Goal: Navigation & Orientation: Find specific page/section

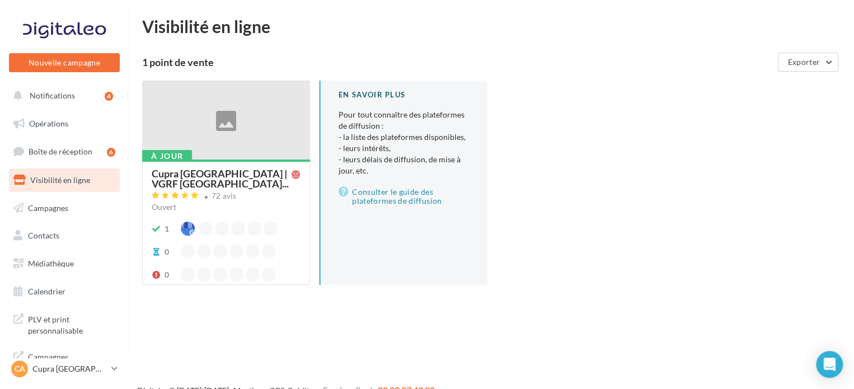
click at [265, 329] on div "Nouvelle campagne Nouvelle campagne Notifications 4 Opérations Boîte de récepti…" at bounding box center [427, 212] width 854 height 389
click at [45, 123] on span "Opérations" at bounding box center [48, 124] width 39 height 10
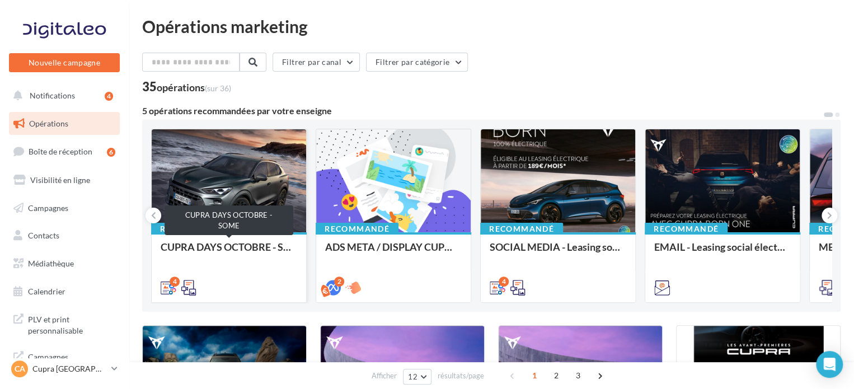
click at [223, 246] on div "CUPRA DAYS OCTOBRE - SOME" at bounding box center [229, 252] width 137 height 22
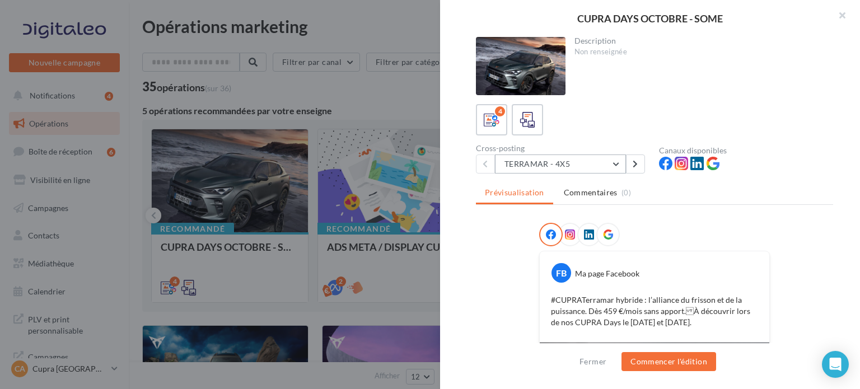
click at [553, 166] on button "TERRAMAR - 4X5" at bounding box center [560, 164] width 131 height 19
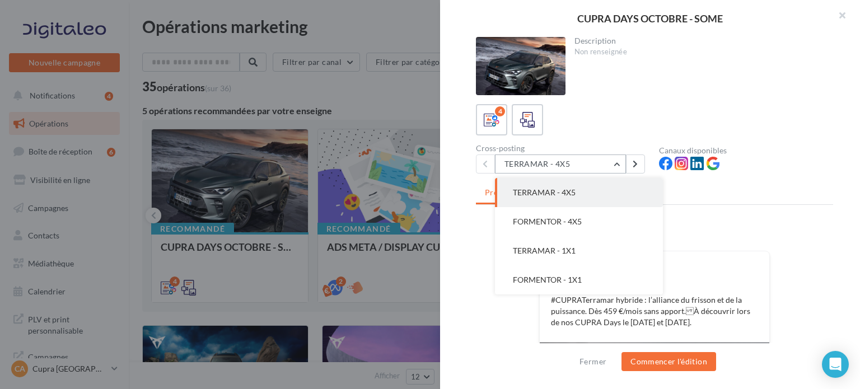
click at [551, 166] on button "TERRAMAR - 4X5" at bounding box center [560, 164] width 131 height 19
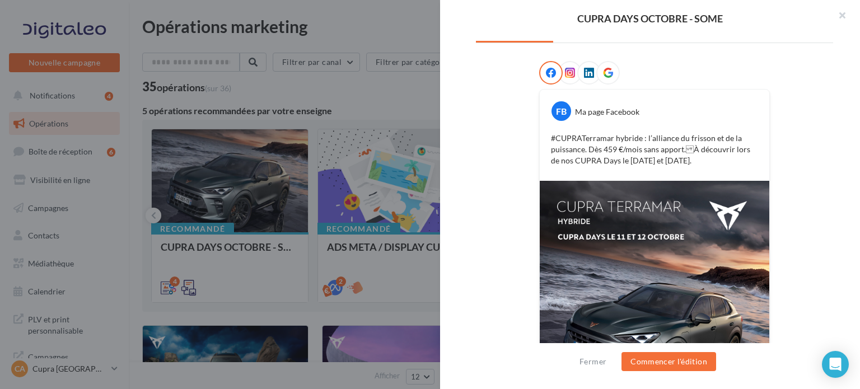
scroll to position [10, 0]
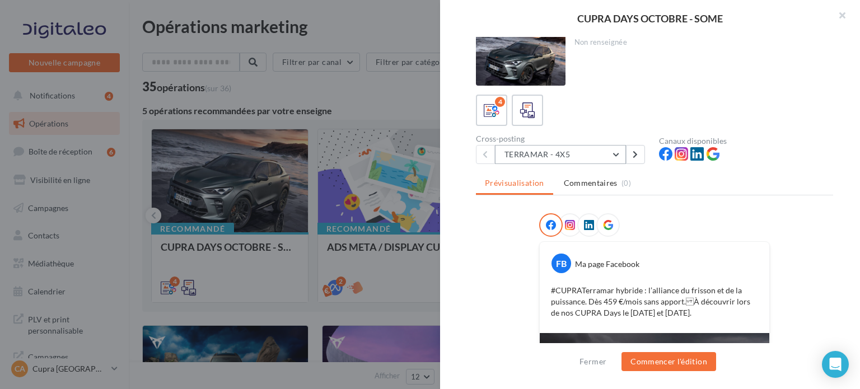
click at [582, 156] on button "TERRAMAR - 4X5" at bounding box center [560, 154] width 131 height 19
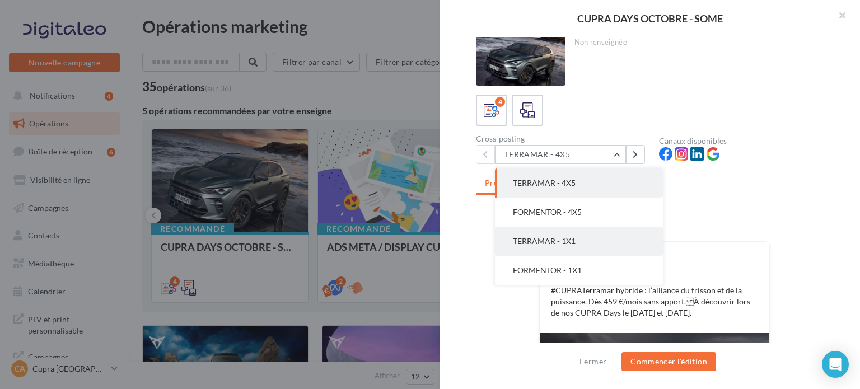
click at [549, 248] on button "TERRAMAR - 1X1" at bounding box center [579, 241] width 168 height 29
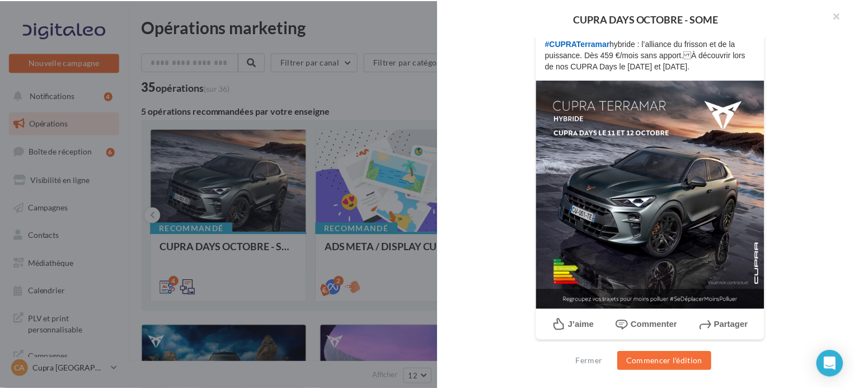
scroll to position [251, 0]
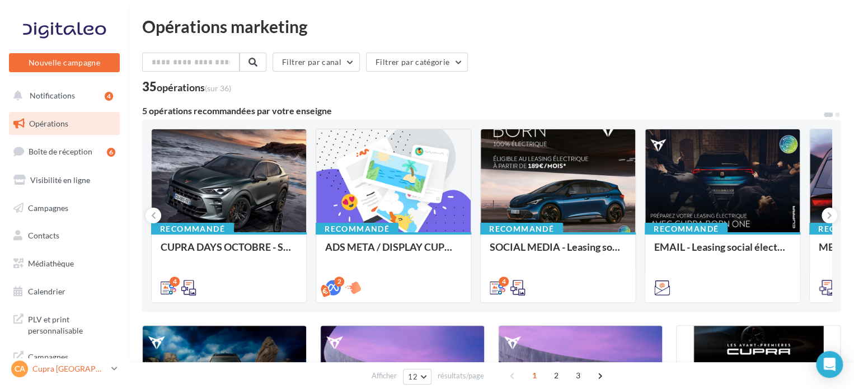
click at [43, 359] on link "CA Cupra Amiens cupra_amiens" at bounding box center [64, 368] width 111 height 21
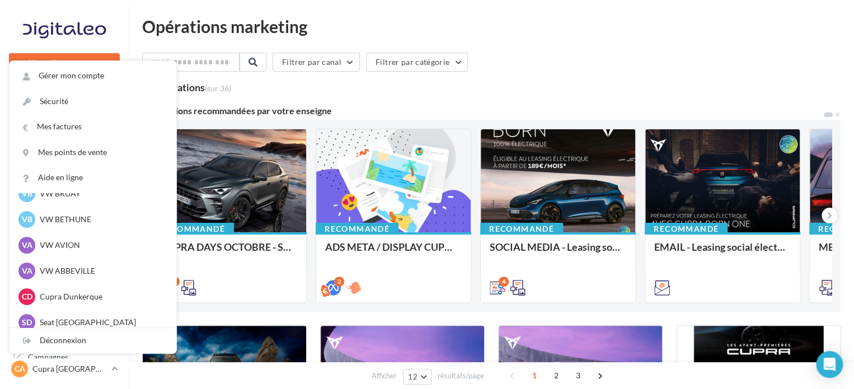
scroll to position [412, 0]
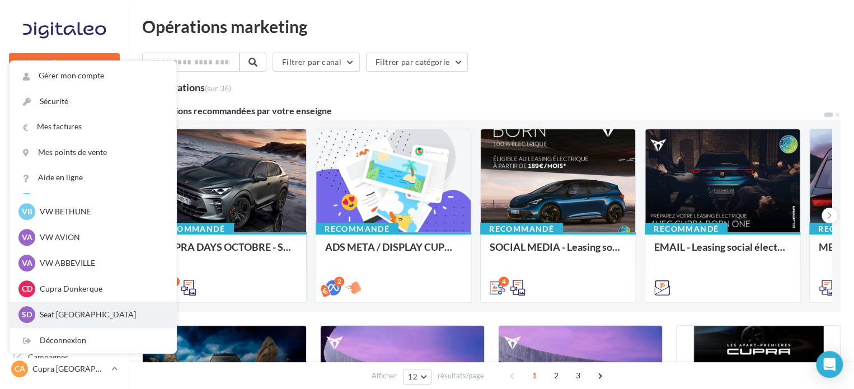
click at [45, 314] on p "Seat [GEOGRAPHIC_DATA]" at bounding box center [101, 314] width 123 height 11
